Goal: Task Accomplishment & Management: Complete application form

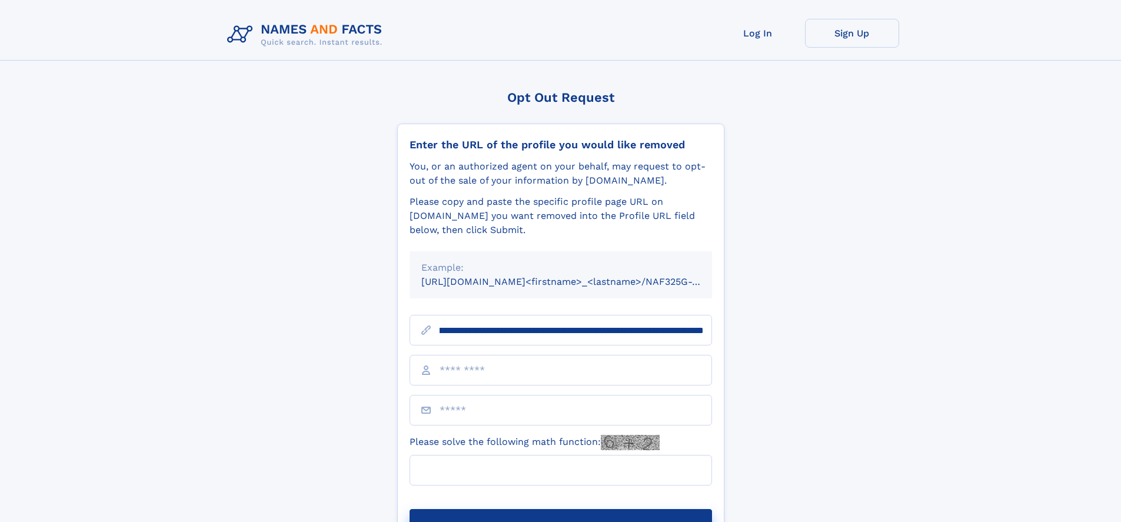
scroll to position [0, 146]
type input "**********"
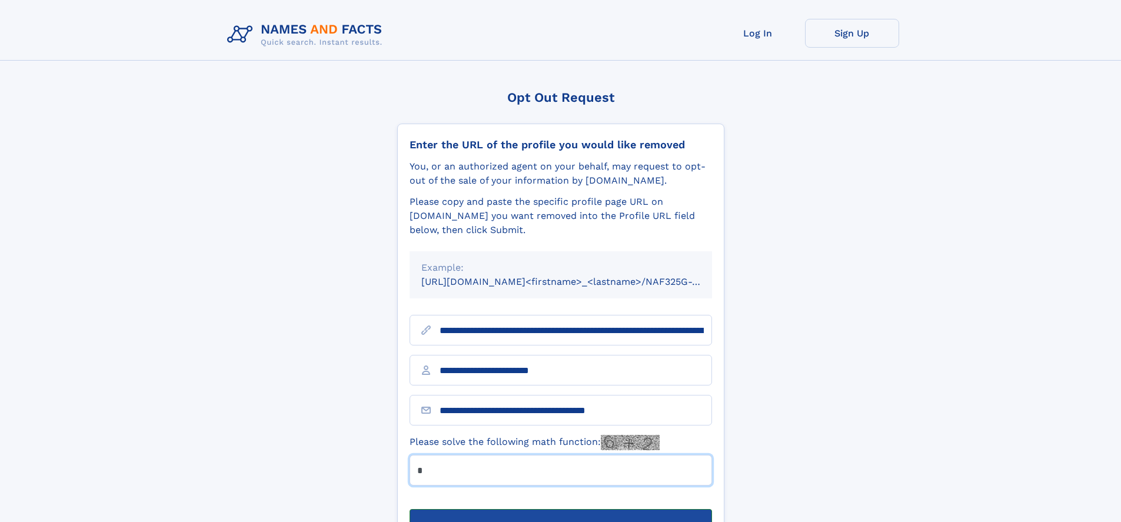
type input "*"
click at [560, 509] on button "Submit Opt Out Request" at bounding box center [560, 528] width 302 height 38
